Goal: Navigation & Orientation: Find specific page/section

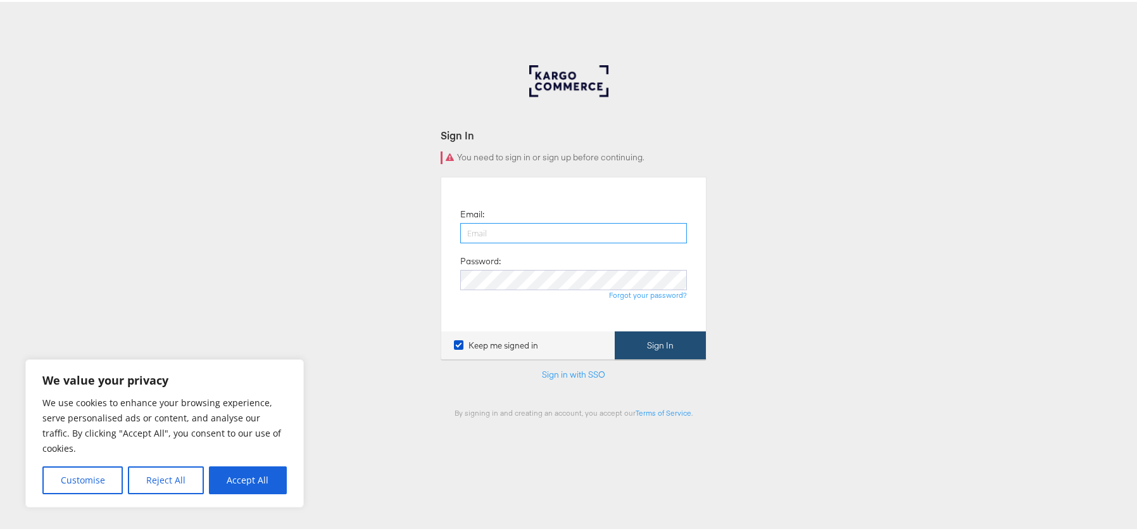
type input "mark.kwak@starcomww.com"
click at [667, 343] on button "Sign In" at bounding box center [660, 343] width 91 height 28
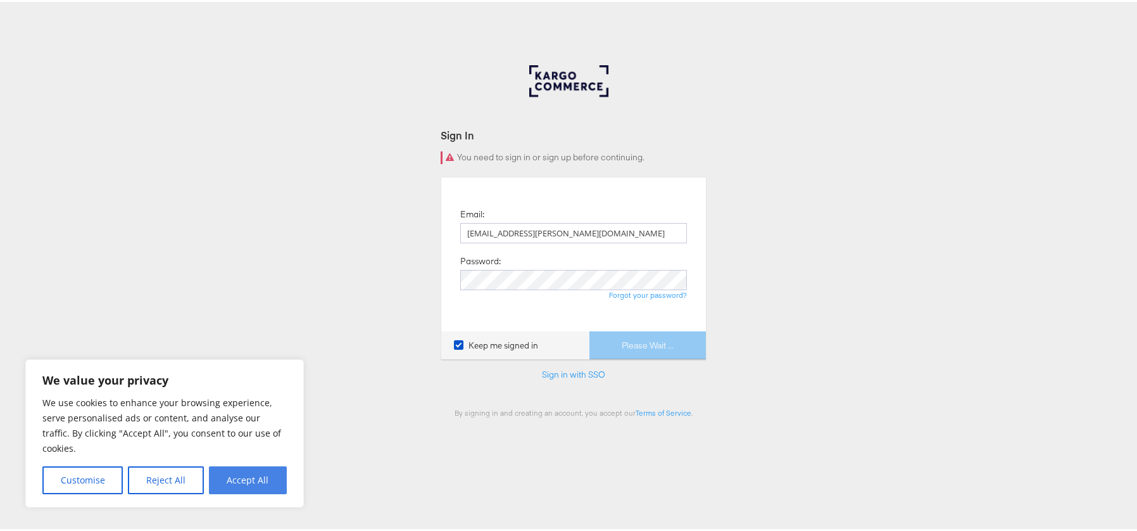
click at [244, 484] on button "Accept All" at bounding box center [248, 478] width 78 height 28
checkbox input "true"
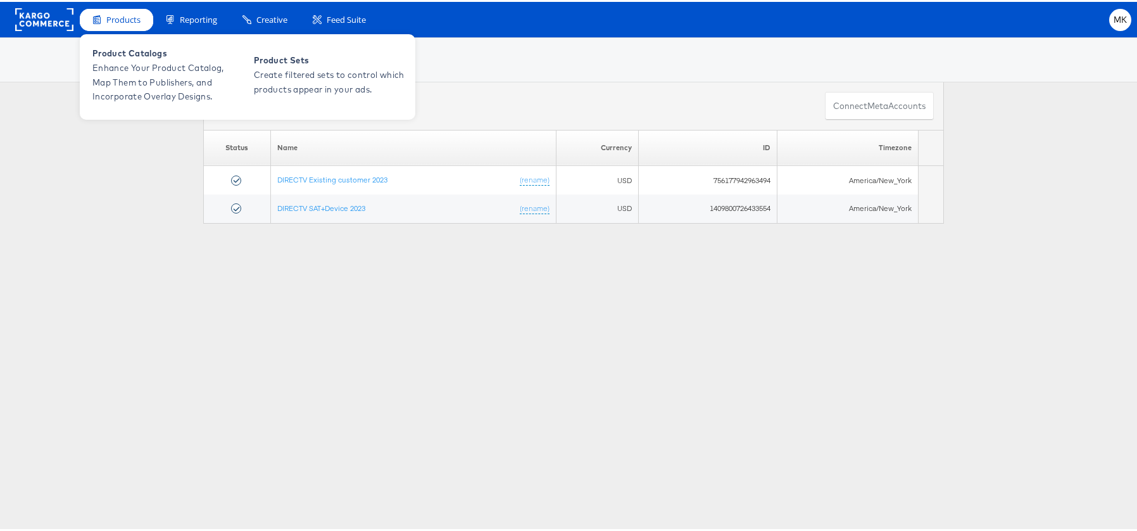
click at [136, 22] on span "Products" at bounding box center [123, 18] width 34 height 12
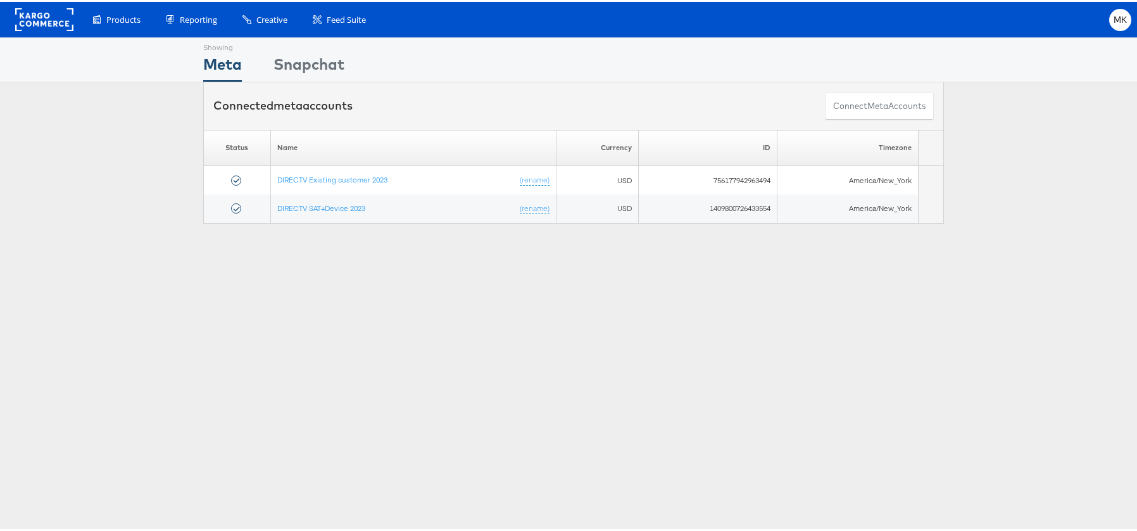
click at [46, 28] on rect at bounding box center [44, 17] width 58 height 23
drag, startPoint x: 1113, startPoint y: 14, endPoint x: 1110, endPoint y: 20, distance: 6.8
click at [1114, 14] on span "MK" at bounding box center [1121, 18] width 14 height 8
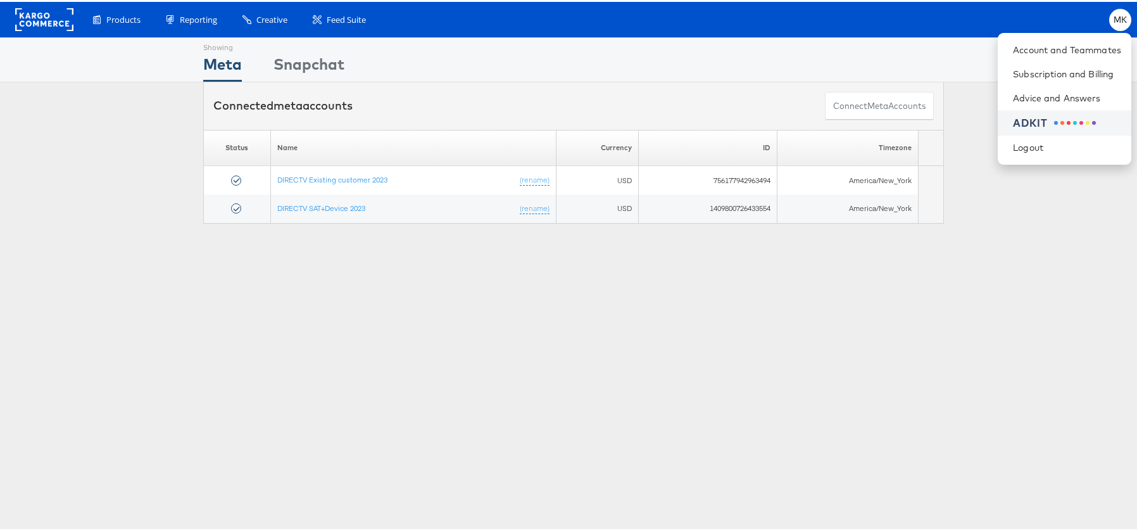
click at [1046, 117] on div "ADKIT" at bounding box center [1067, 121] width 108 height 15
click at [1003, 317] on div "Showing Meta Showing [GEOGRAPHIC_DATA] Connected meta accounts Connect meta Acc…" at bounding box center [573, 351] width 1147 height 633
